Goal: Information Seeking & Learning: Learn about a topic

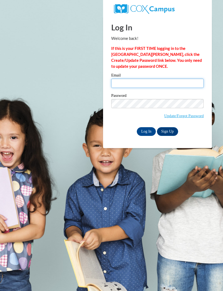
click at [155, 81] on input "Email" at bounding box center [157, 83] width 92 height 9
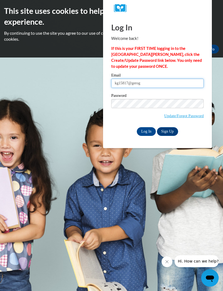
click at [184, 82] on input "kg15817@gerog" at bounding box center [157, 83] width 92 height 9
type input "kg15817@georgiasouthern.edu"
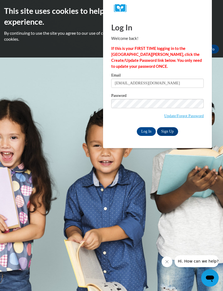
click at [144, 134] on input "Log In" at bounding box center [145, 131] width 19 height 9
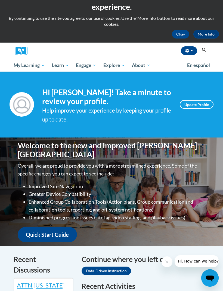
scroll to position [16, 0]
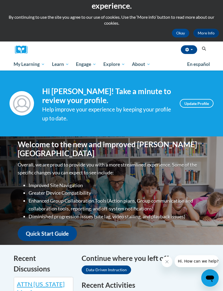
click at [0, 0] on span "My Course Progress" at bounding box center [0, 0] width 0 height 0
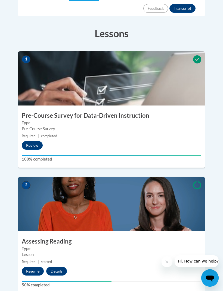
scroll to position [179, 0]
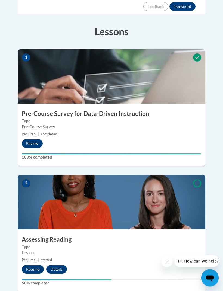
click at [29, 265] on button "Resume" at bounding box center [33, 269] width 22 height 9
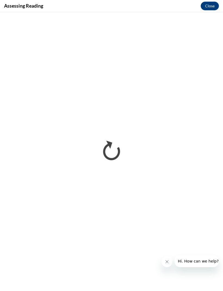
scroll to position [0, 0]
click at [149, 2] on div "Assessing Reading Close" at bounding box center [111, 6] width 223 height 12
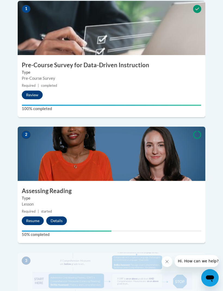
click at [28, 217] on button "Resume" at bounding box center [33, 221] width 22 height 9
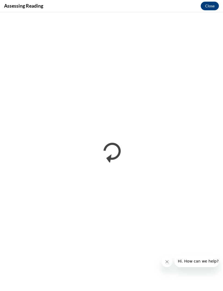
scroll to position [246, 0]
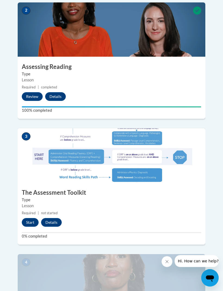
scroll to position [352, 0]
click at [28, 218] on button "Start" at bounding box center [30, 222] width 17 height 9
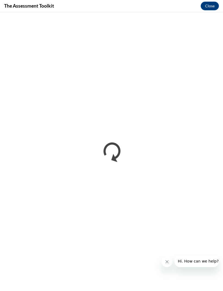
scroll to position [0, 0]
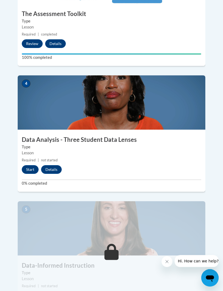
scroll to position [531, 0]
click at [30, 165] on button "Start" at bounding box center [30, 169] width 17 height 9
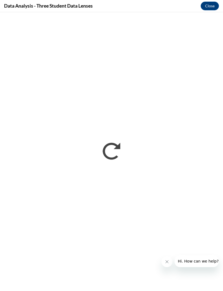
scroll to position [531, 0]
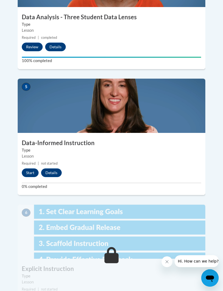
scroll to position [653, 0]
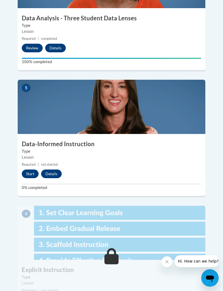
click at [29, 170] on button "Start" at bounding box center [30, 174] width 17 height 9
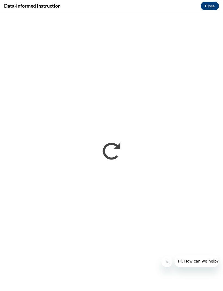
scroll to position [653, 0]
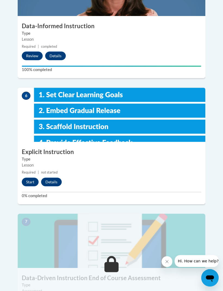
scroll to position [771, 0]
click at [31, 178] on button "Start" at bounding box center [30, 182] width 17 height 9
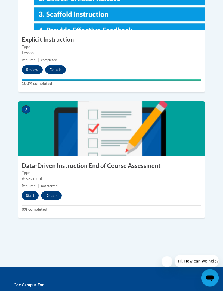
scroll to position [883, 0]
click at [28, 191] on button "Start" at bounding box center [30, 195] width 17 height 9
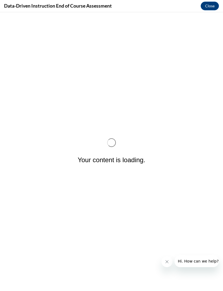
scroll to position [0, 0]
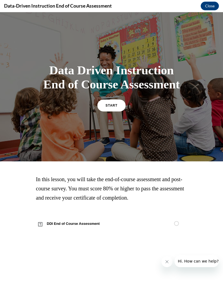
click at [110, 107] on span "START" at bounding box center [111, 106] width 12 height 4
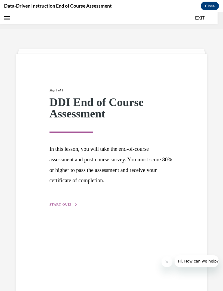
scroll to position [17, 0]
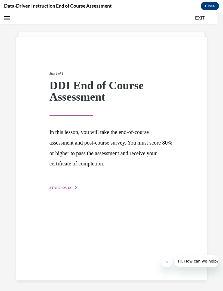
click at [69, 187] on span "START QUIZ" at bounding box center [60, 188] width 22 height 4
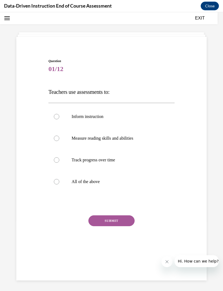
click at [106, 178] on label "All of the above" at bounding box center [111, 182] width 126 height 22
click at [59, 179] on input "All of the above" at bounding box center [56, 181] width 5 height 5
radio input "true"
click at [115, 217] on button "SUBMIT" at bounding box center [111, 220] width 46 height 11
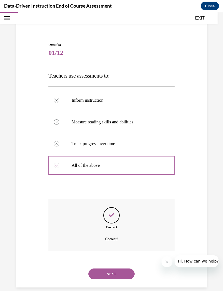
scroll to position [34, 0]
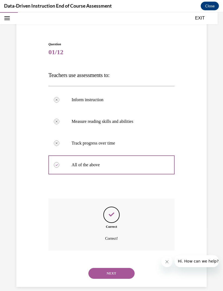
click at [118, 268] on button "NEXT" at bounding box center [111, 273] width 46 height 11
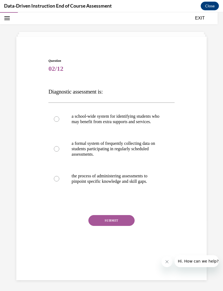
scroll to position [17, 0]
click at [126, 182] on p "the process of administering assessments to pinpoint specific knowledge and ski…" at bounding box center [115, 178] width 89 height 11
click at [59, 182] on input "the process of administering assessments to pinpoint specific knowledge and ski…" at bounding box center [56, 178] width 5 height 5
radio input "true"
click at [117, 221] on button "SUBMIT" at bounding box center [111, 220] width 46 height 11
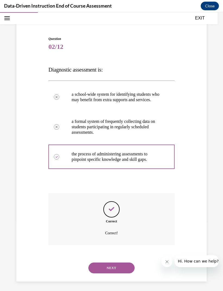
click at [114, 269] on button "NEXT" at bounding box center [111, 268] width 46 height 11
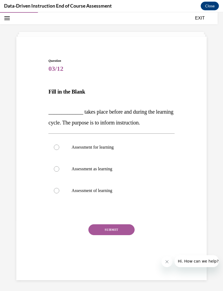
click at [117, 167] on p "Assessment as learning" at bounding box center [115, 168] width 89 height 5
click at [59, 167] on input "Assessment as learning" at bounding box center [56, 168] width 5 height 5
radio input "true"
click at [126, 151] on label "Assessment for learning" at bounding box center [111, 147] width 126 height 22
click at [59, 150] on input "Assessment for learning" at bounding box center [56, 147] width 5 height 5
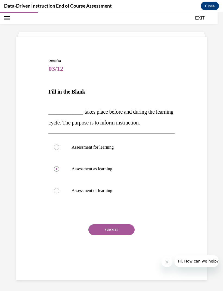
radio input "true"
click at [112, 230] on button "SUBMIT" at bounding box center [111, 229] width 46 height 11
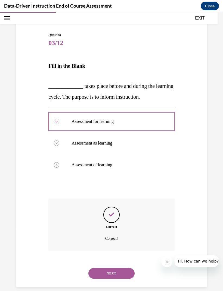
click at [115, 268] on button "NEXT" at bounding box center [111, 273] width 46 height 11
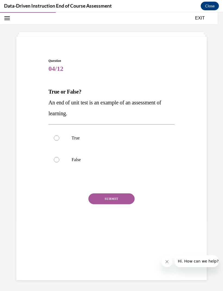
click at [94, 135] on p "True" at bounding box center [115, 137] width 89 height 5
click at [59, 135] on input "True" at bounding box center [56, 137] width 5 height 5
radio input "true"
click at [109, 198] on button "SUBMIT" at bounding box center [111, 198] width 46 height 11
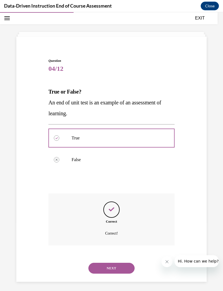
click at [122, 266] on button "NEXT" at bounding box center [111, 268] width 46 height 11
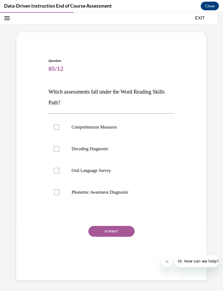
click at [111, 148] on p "Decoding Diagnostic" at bounding box center [115, 148] width 89 height 5
click at [59, 148] on input "Decoding Diagnostic" at bounding box center [56, 148] width 5 height 5
checkbox input "true"
click at [110, 193] on p "Phonemic Awareness Diagnostic" at bounding box center [115, 192] width 89 height 5
click at [59, 193] on input "Phonemic Awareness Diagnostic" at bounding box center [56, 192] width 5 height 5
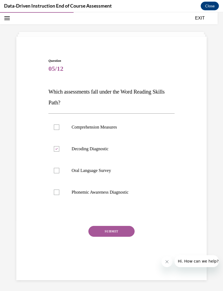
checkbox input "true"
click at [114, 229] on button "SUBMIT" at bounding box center [111, 231] width 46 height 11
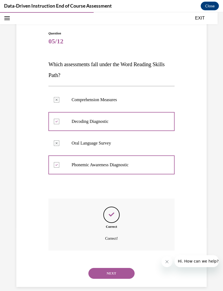
click at [108, 268] on button "NEXT" at bounding box center [111, 273] width 46 height 11
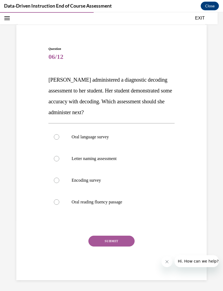
scroll to position [23, 0]
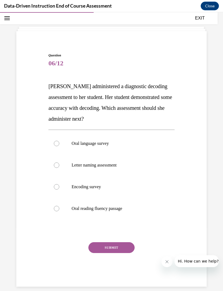
click at [116, 208] on p "Oral reading fluency passage" at bounding box center [115, 208] width 89 height 5
click at [59, 208] on input "Oral reading fluency passage" at bounding box center [56, 208] width 5 height 5
radio input "true"
click at [112, 249] on button "SUBMIT" at bounding box center [111, 247] width 46 height 11
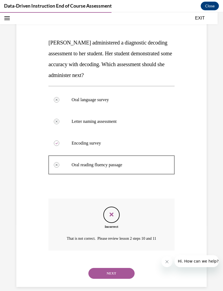
click at [118, 269] on button "NEXT" at bounding box center [111, 273] width 46 height 11
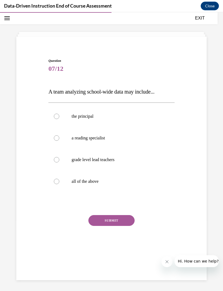
scroll to position [17, 0]
click at [111, 182] on p "all of the above" at bounding box center [115, 181] width 89 height 5
click at [59, 182] on input "all of the above" at bounding box center [56, 181] width 5 height 5
radio input "true"
click at [111, 224] on button "SUBMIT" at bounding box center [111, 220] width 46 height 11
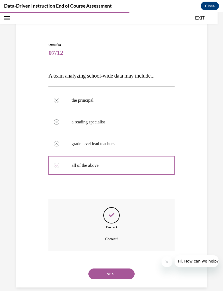
scroll to position [34, 0]
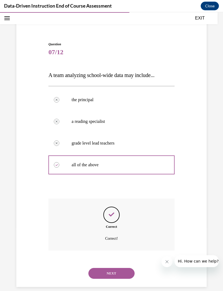
click at [117, 263] on div "NEXT" at bounding box center [111, 274] width 126 height 22
click at [121, 268] on button "NEXT" at bounding box center [111, 273] width 46 height 11
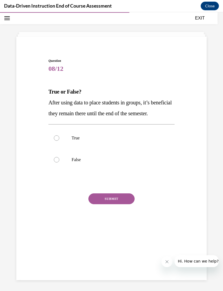
scroll to position [17, 0]
click at [136, 163] on p "False" at bounding box center [115, 159] width 89 height 5
click at [59, 163] on input "False" at bounding box center [56, 159] width 5 height 5
radio input "true"
click at [123, 204] on button "SUBMIT" at bounding box center [111, 198] width 46 height 11
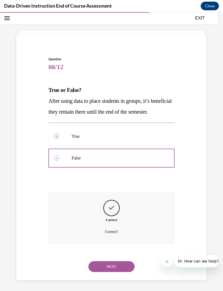
click at [119, 265] on button "NEXT" at bounding box center [111, 266] width 46 height 11
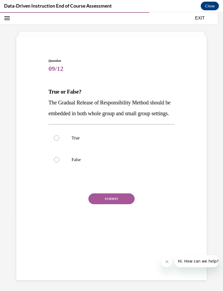
click at [150, 141] on p "True" at bounding box center [115, 137] width 89 height 5
click at [59, 141] on input "True" at bounding box center [56, 137] width 5 height 5
radio input "true"
click at [120, 204] on button "SUBMIT" at bounding box center [111, 198] width 46 height 11
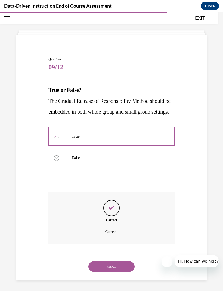
click at [117, 270] on button "NEXT" at bounding box center [111, 266] width 46 height 11
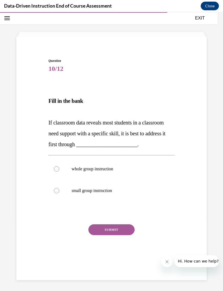
click at [129, 166] on label "whole group instruction" at bounding box center [111, 169] width 126 height 22
click at [59, 166] on input "whole group instruction" at bounding box center [56, 168] width 5 height 5
radio input "true"
click at [118, 232] on button "SUBMIT" at bounding box center [111, 229] width 46 height 11
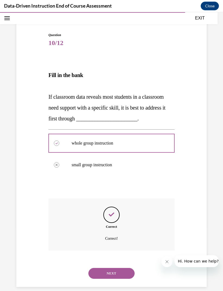
click at [117, 270] on button "NEXT" at bounding box center [111, 273] width 46 height 11
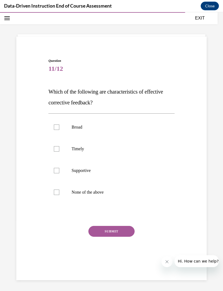
click at [120, 172] on p "Supportive" at bounding box center [115, 170] width 89 height 5
click at [59, 172] on input "Supportive" at bounding box center [56, 170] width 5 height 5
checkbox input "true"
click at [115, 231] on button "SUBMIT" at bounding box center [111, 231] width 46 height 11
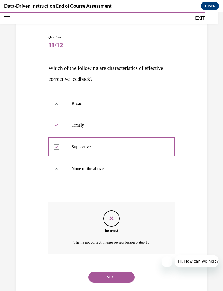
scroll to position [45, 0]
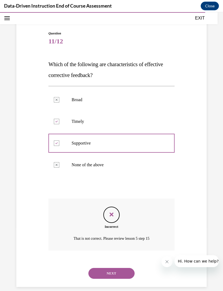
click at [118, 268] on button "NEXT" at bounding box center [111, 273] width 46 height 11
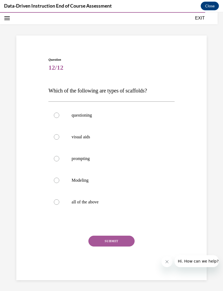
scroll to position [17, 0]
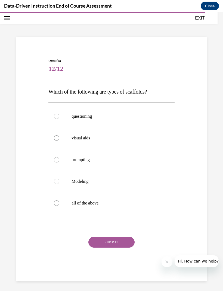
click at [106, 203] on p "all of the above" at bounding box center [115, 203] width 89 height 5
click at [59, 203] on input "all of the above" at bounding box center [56, 203] width 5 height 5
radio input "true"
click at [112, 242] on button "SUBMIT" at bounding box center [111, 242] width 46 height 11
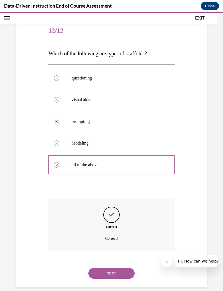
click at [115, 253] on div "Correct Correct!" at bounding box center [111, 229] width 126 height 60
click at [118, 269] on button "NEXT" at bounding box center [111, 273] width 46 height 11
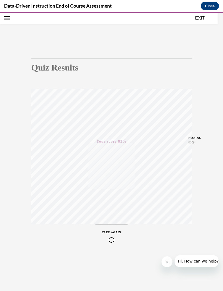
click at [10, 20] on button "Open navigation menu" at bounding box center [7, 18] width 8 height 8
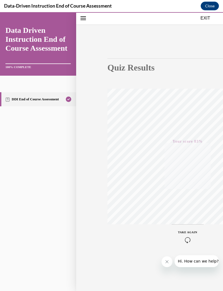
click at [86, 16] on button "Close navigation menu" at bounding box center [83, 18] width 8 height 8
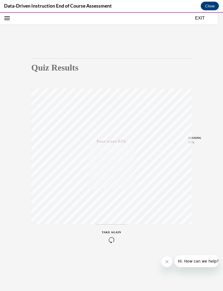
click at [167, 260] on icon "Close message from company" at bounding box center [166, 262] width 4 height 4
click at [198, 19] on button "EXIT" at bounding box center [199, 18] width 33 height 7
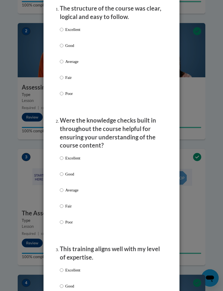
scroll to position [332, 0]
click at [70, 28] on p "Excellent" at bounding box center [72, 30] width 15 height 6
click at [63, 28] on input "Excellent" at bounding box center [62, 30] width 4 height 6
radio input "true"
click at [73, 155] on p "Excellent" at bounding box center [72, 158] width 15 height 6
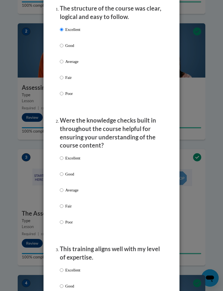
click at [63, 155] on input "Excellent" at bounding box center [62, 158] width 4 height 6
radio input "true"
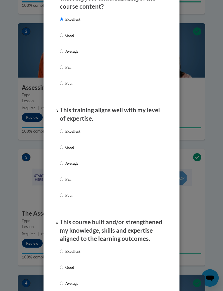
click at [66, 131] on p "Excellent" at bounding box center [72, 131] width 15 height 6
click at [63, 131] on input "Excellent" at bounding box center [62, 131] width 4 height 6
radio input "true"
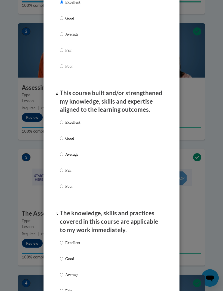
click at [62, 122] on input "Excellent" at bounding box center [62, 122] width 4 height 6
radio input "true"
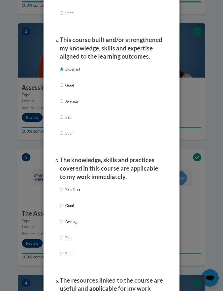
scroll to position [502, 0]
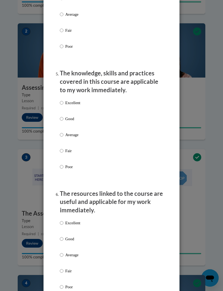
click at [71, 100] on p "Excellent" at bounding box center [72, 103] width 15 height 6
click at [63, 100] on input "Excellent" at bounding box center [62, 103] width 4 height 6
radio input "true"
click at [76, 220] on p "Excellent" at bounding box center [72, 223] width 15 height 6
click at [63, 220] on input "Excellent" at bounding box center [62, 223] width 4 height 6
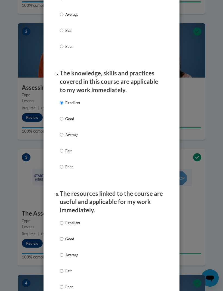
radio input "true"
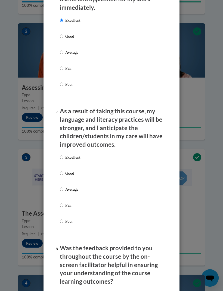
click at [75, 154] on p "Excellent" at bounding box center [72, 157] width 15 height 6
click at [63, 154] on input "Excellent" at bounding box center [62, 157] width 4 height 6
radio input "true"
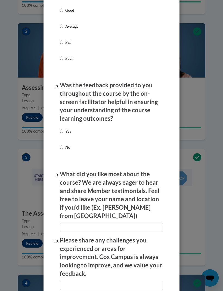
scroll to position [877, 0]
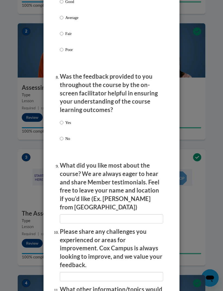
click at [63, 120] on input "Yes" at bounding box center [62, 123] width 4 height 6
radio input "true"
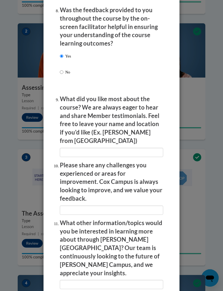
scroll to position [946, 0]
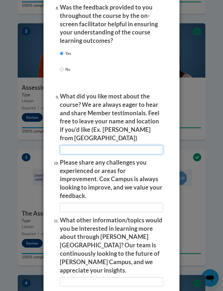
click at [128, 145] on input "textbox" at bounding box center [111, 149] width 103 height 9
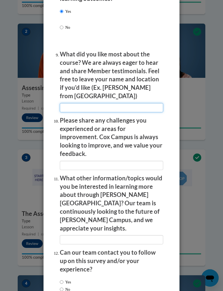
scroll to position [988, 0]
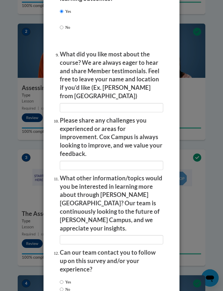
click at [208, 142] on div "Feedback Questionnaire Rate Course Comments Cox Campus End of Course Evaluation…" at bounding box center [111, 145] width 223 height 291
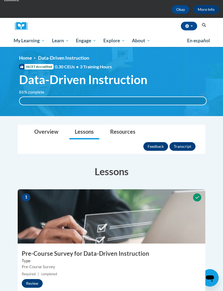
scroll to position [0, 0]
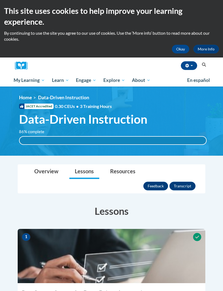
click at [155, 182] on button "Feedback" at bounding box center [155, 186] width 25 height 9
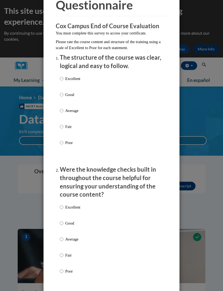
scroll to position [49, 0]
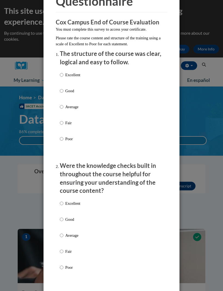
click at [74, 73] on p "Excellent" at bounding box center [72, 75] width 15 height 6
click at [63, 73] on input "Excellent" at bounding box center [62, 75] width 4 height 6
radio input "true"
click at [71, 201] on p "Excellent" at bounding box center [72, 204] width 15 height 6
click at [63, 201] on input "Excellent" at bounding box center [62, 204] width 4 height 6
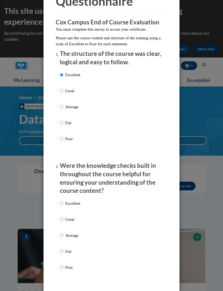
radio input "true"
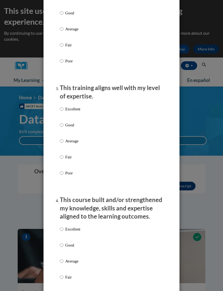
scroll to position [277, 0]
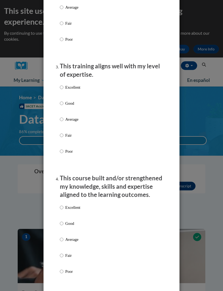
click at [77, 86] on p "Excellent" at bounding box center [72, 87] width 15 height 6
click at [63, 86] on input "Excellent" at bounding box center [62, 87] width 4 height 6
radio input "true"
click at [78, 205] on p "Excellent" at bounding box center [72, 208] width 15 height 6
click at [63, 205] on input "Excellent" at bounding box center [62, 208] width 4 height 6
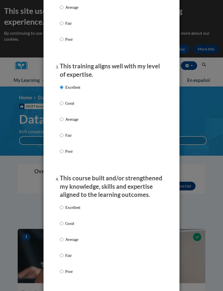
radio input "true"
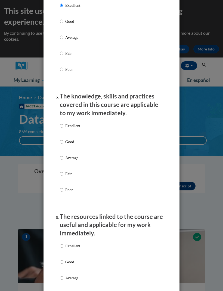
scroll to position [499, 0]
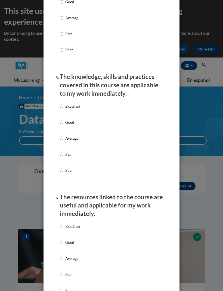
click at [79, 103] on p "Excellent" at bounding box center [72, 106] width 15 height 6
click at [63, 103] on input "Excellent" at bounding box center [62, 106] width 4 height 6
radio input "true"
click at [76, 224] on p "Excellent" at bounding box center [72, 227] width 15 height 6
click at [63, 224] on input "Excellent" at bounding box center [62, 227] width 4 height 6
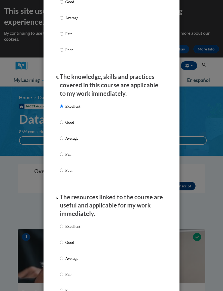
radio input "true"
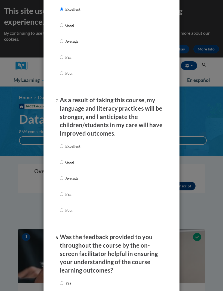
click at [76, 141] on div "Excellent Good Average Fair Poor" at bounding box center [70, 183] width 20 height 84
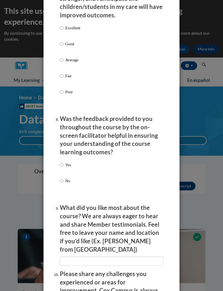
scroll to position [833, 0]
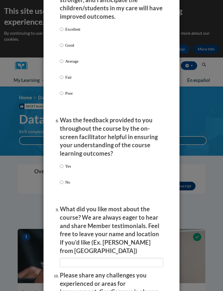
click at [68, 26] on p "Excellent" at bounding box center [72, 29] width 15 height 6
click at [63, 26] on input "Excellent" at bounding box center [62, 29] width 4 height 6
radio input "true"
click at [69, 163] on p "Yes" at bounding box center [68, 166] width 6 height 6
click at [63, 163] on input "Yes" at bounding box center [62, 166] width 4 height 6
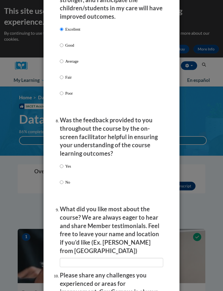
radio input "true"
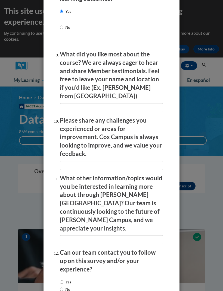
scroll to position [988, 0]
click at [67, 287] on label "No" at bounding box center [65, 290] width 10 height 6
click at [63, 287] on input "No" at bounding box center [62, 290] width 4 height 6
radio input "true"
